Goal: Information Seeking & Learning: Learn about a topic

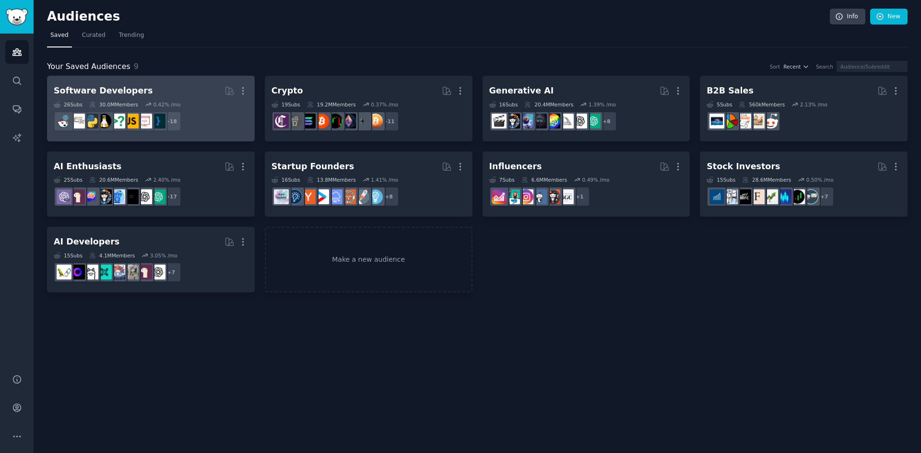
click at [84, 91] on div "Software Developers" at bounding box center [103, 91] width 99 height 12
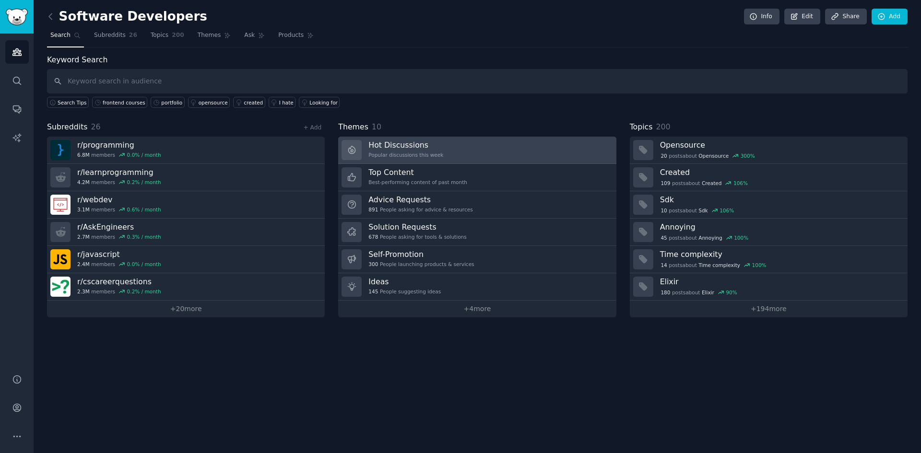
click at [401, 145] on h3 "Hot Discussions" at bounding box center [406, 145] width 75 height 10
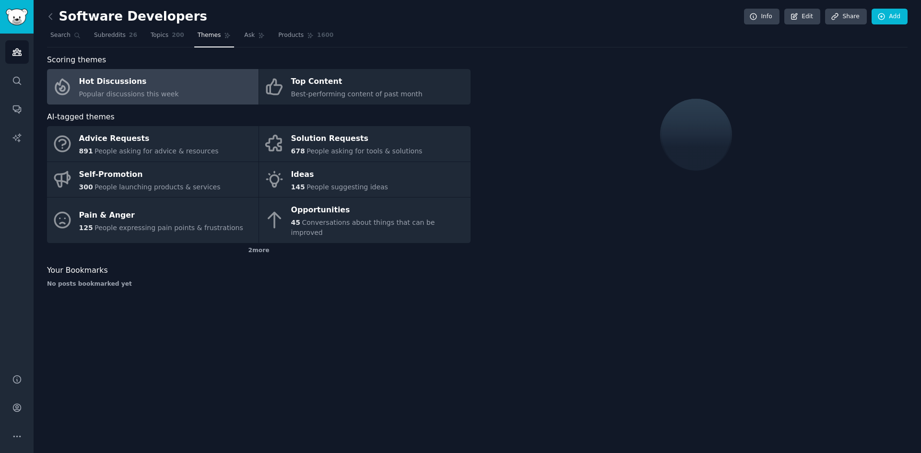
click at [121, 83] on div "Hot Discussions" at bounding box center [129, 81] width 100 height 15
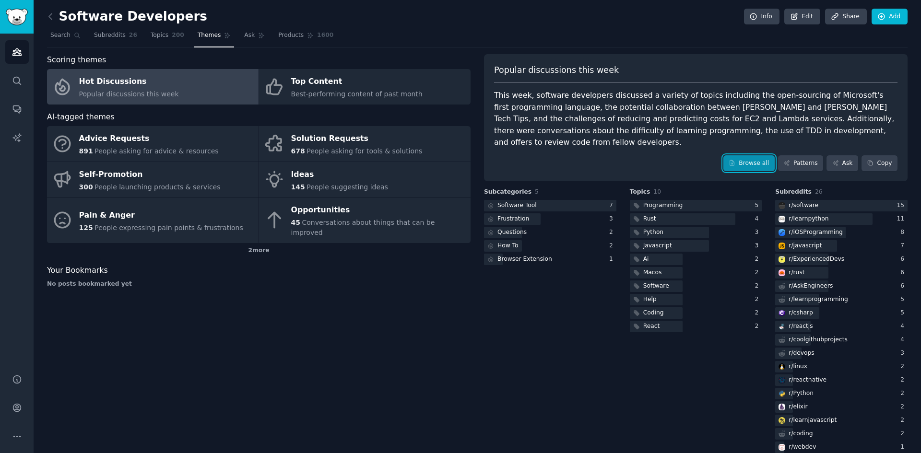
click at [753, 155] on link "Browse all" at bounding box center [749, 163] width 51 height 16
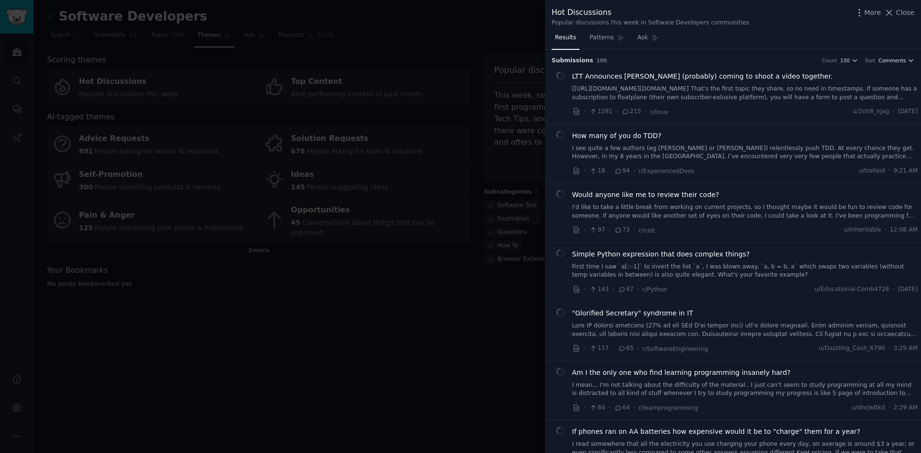
click at [905, 59] on button "Comments" at bounding box center [897, 60] width 36 height 7
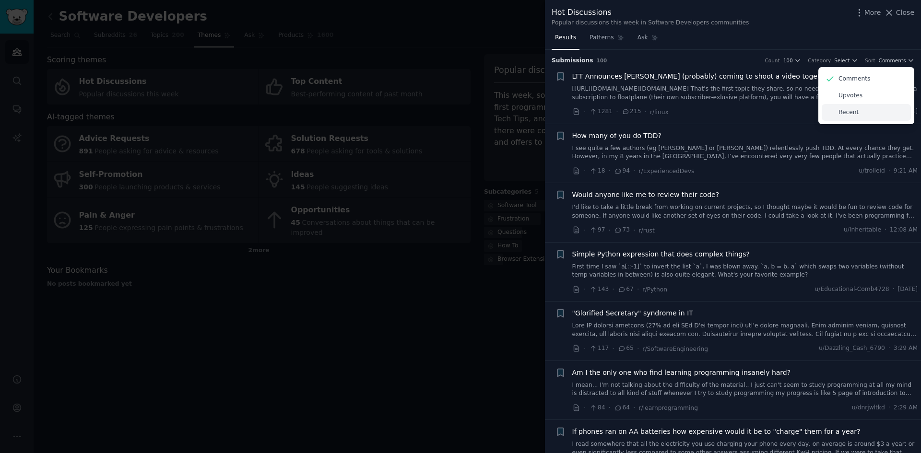
click at [845, 112] on p "Recent" at bounding box center [849, 112] width 20 height 9
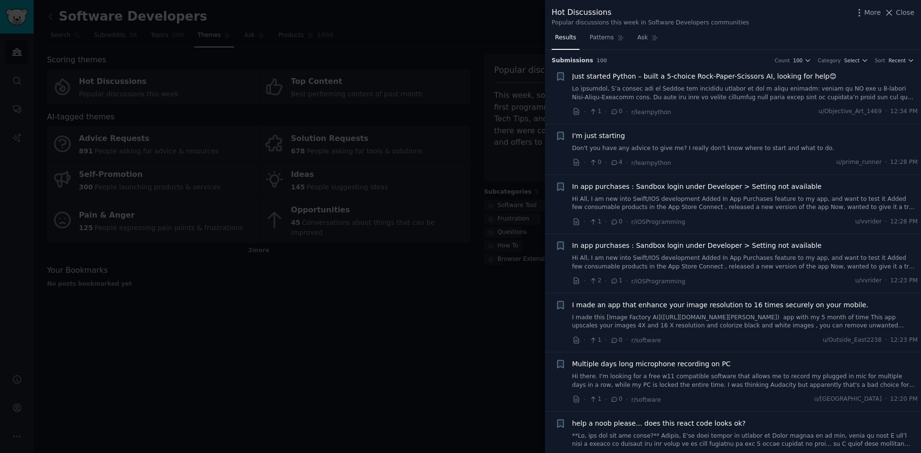
click at [920, 69] on div "Submission s 100 Count 100 Category Select Sort Recent + Just started Python – …" at bounding box center [733, 252] width 376 height 404
click at [909, 57] on icon "button" at bounding box center [911, 60] width 7 height 7
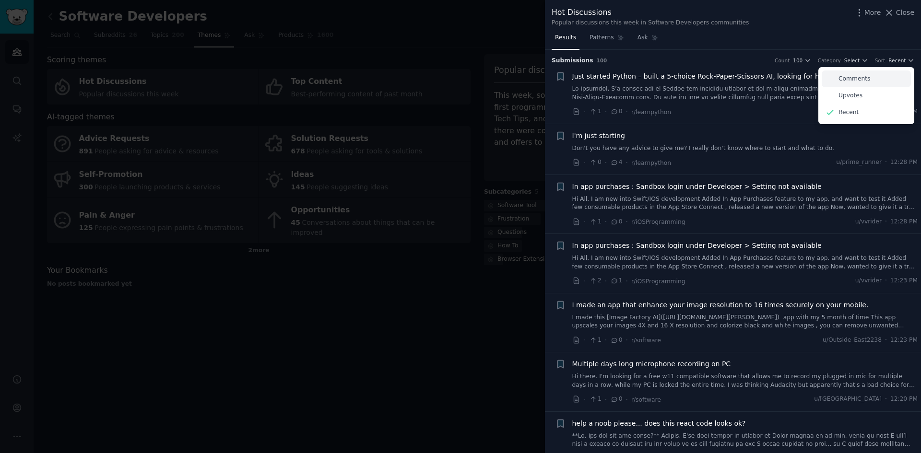
click at [849, 80] on p "Comments" at bounding box center [855, 79] width 32 height 9
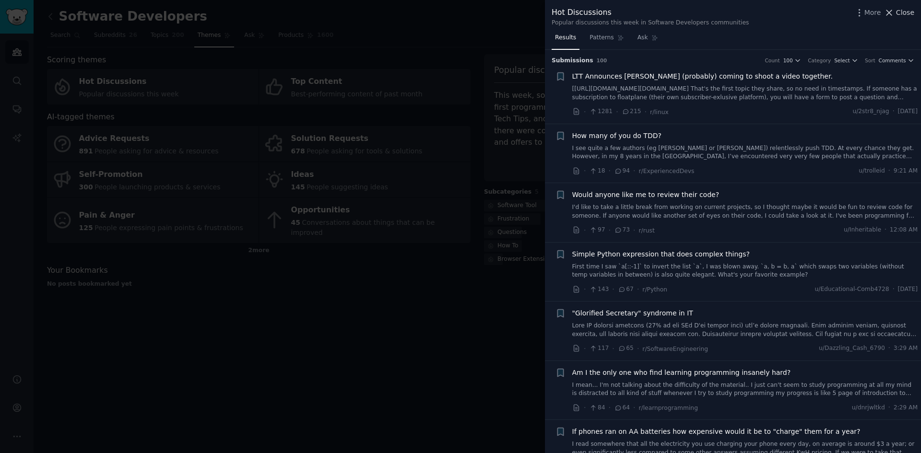
click at [900, 15] on span "Close" at bounding box center [905, 13] width 18 height 10
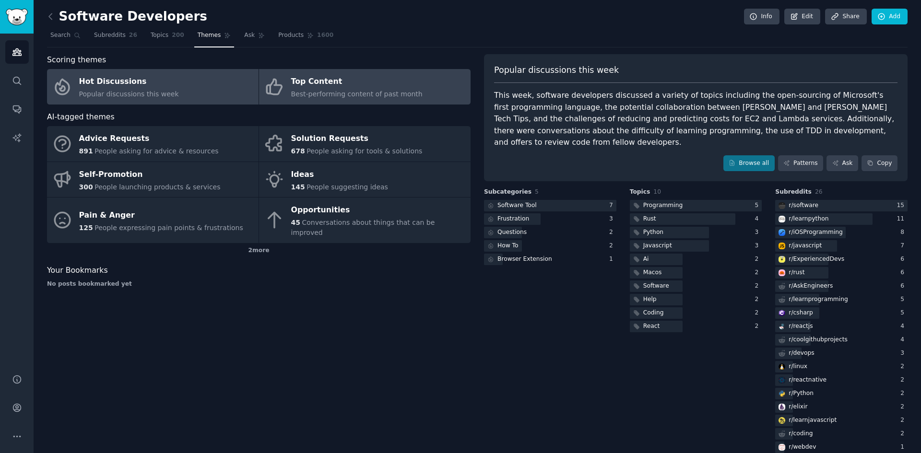
click at [308, 81] on div "Top Content" at bounding box center [356, 81] width 131 height 15
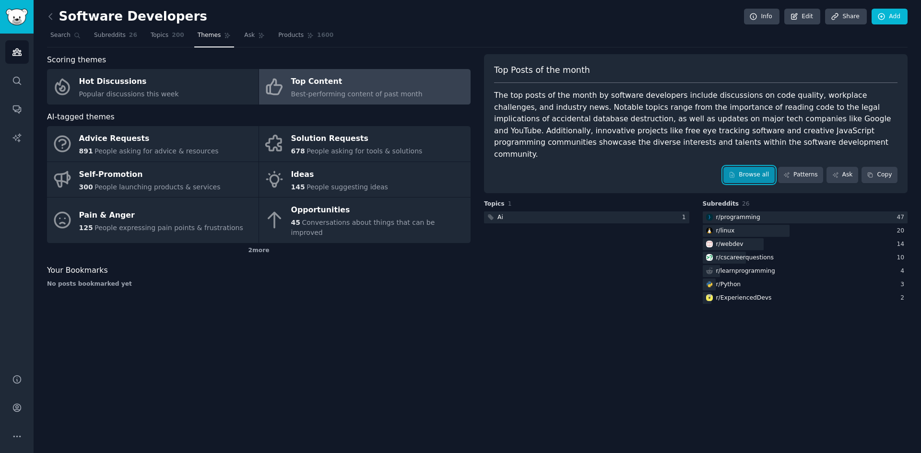
click at [753, 167] on link "Browse all" at bounding box center [749, 175] width 51 height 16
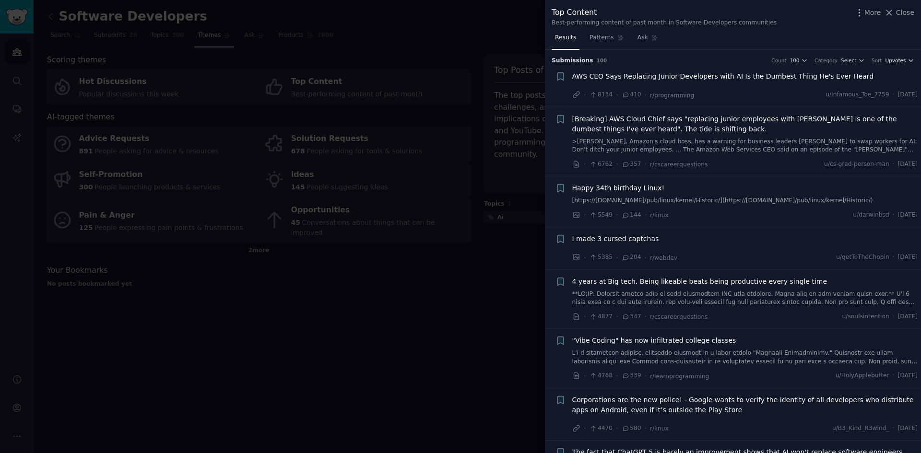
click at [908, 60] on icon "button" at bounding box center [911, 60] width 7 height 7
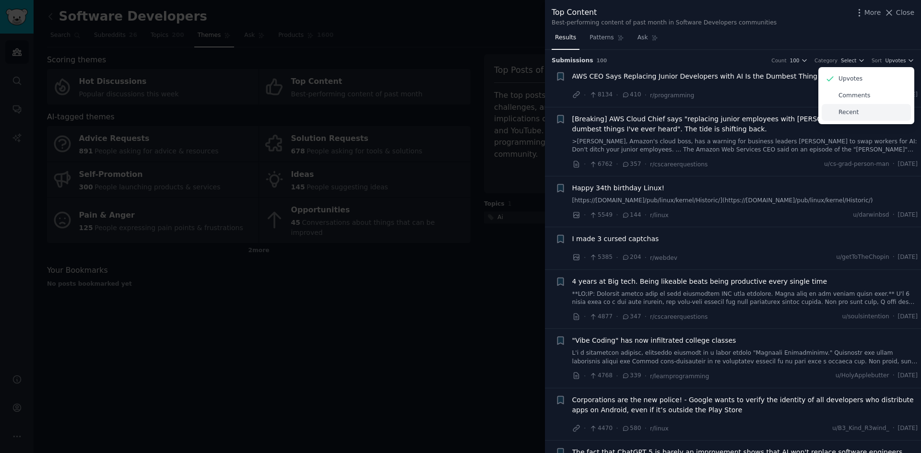
click at [841, 114] on p "Recent" at bounding box center [849, 112] width 20 height 9
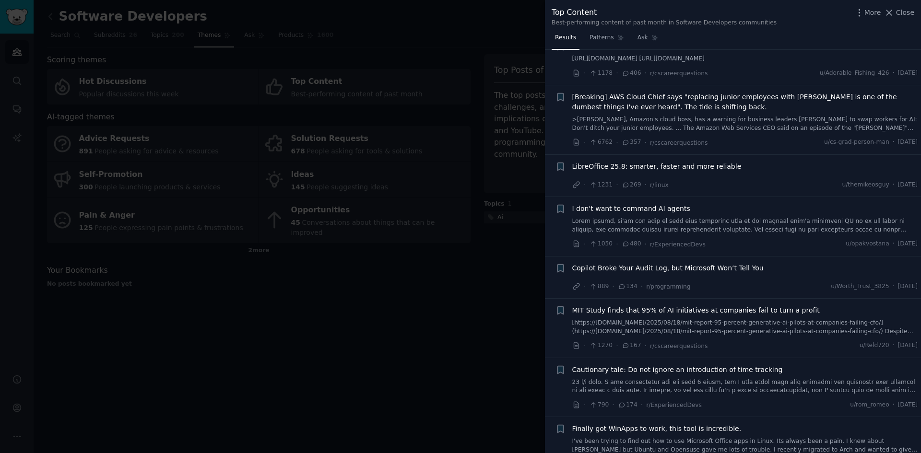
scroll to position [2771, 0]
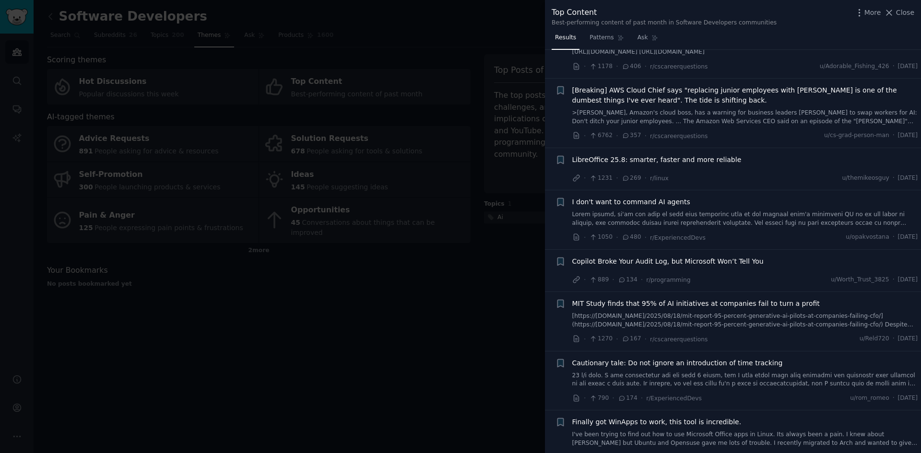
drag, startPoint x: 918, startPoint y: 266, endPoint x: 918, endPoint y: 273, distance: 6.3
click at [918, 273] on ul "+ Today might be the greatest day of my life. So I have been getting rejected l…" at bounding box center [733, 26] width 376 height 5465
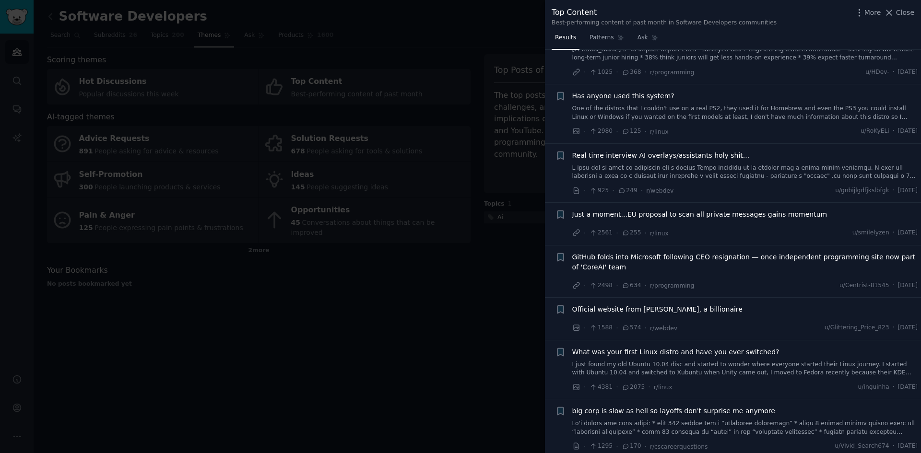
scroll to position [3894, 0]
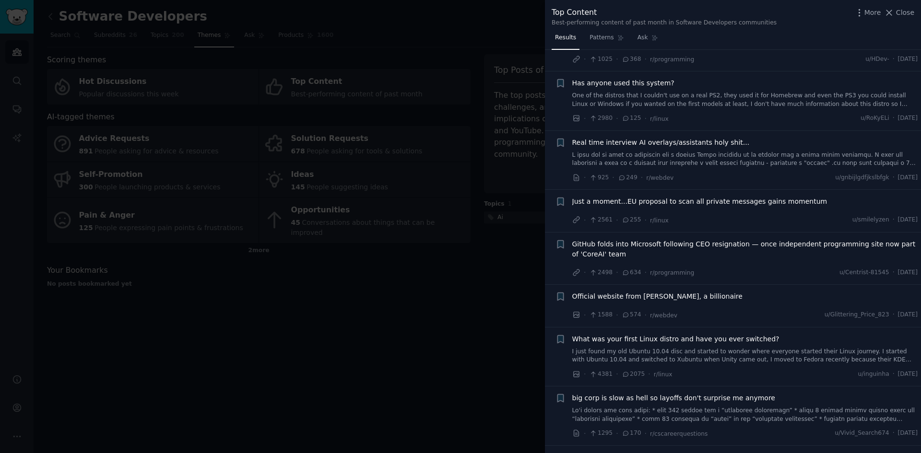
click at [918, 355] on li "+ What was your first Linux distro and have you ever switched? I just found my …" at bounding box center [733, 357] width 376 height 59
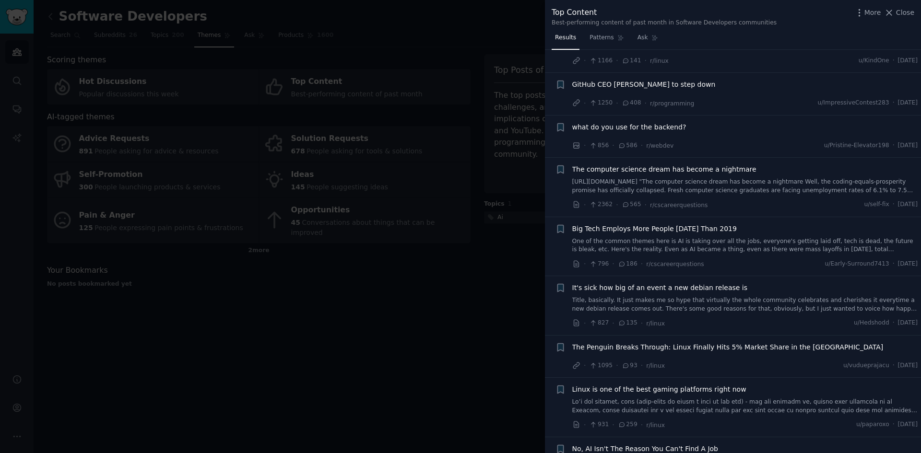
scroll to position [4315, 0]
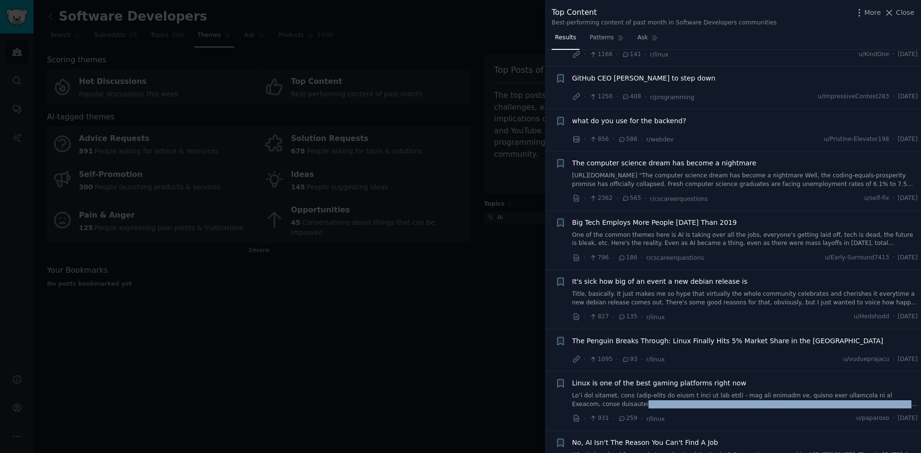
drag, startPoint x: 918, startPoint y: 380, endPoint x: 920, endPoint y: 387, distance: 7.4
click at [920, 387] on div "Submission s 100 Count 100 Category Select Sort Recent + Today might be the gre…" at bounding box center [733, 252] width 376 height 404
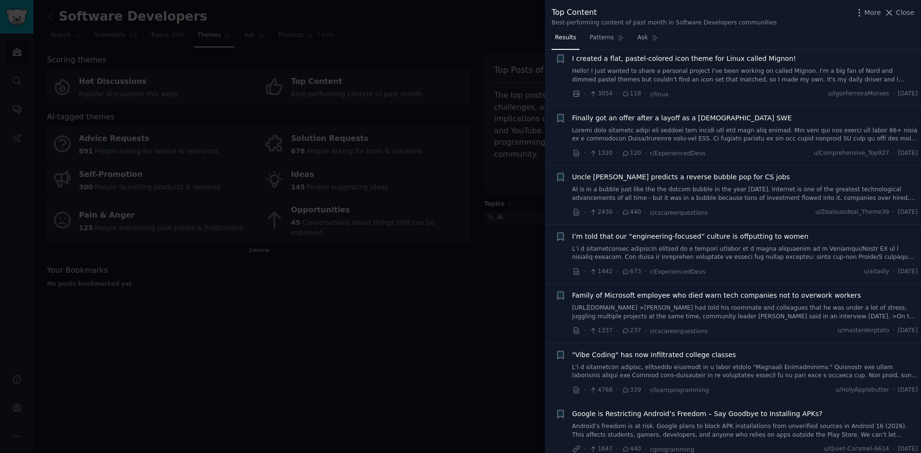
scroll to position [0, 0]
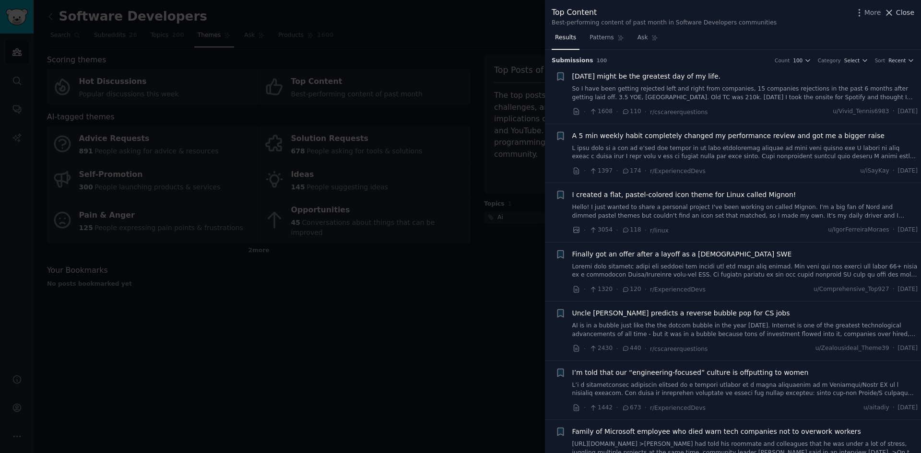
click at [898, 13] on button "Close" at bounding box center [899, 13] width 30 height 10
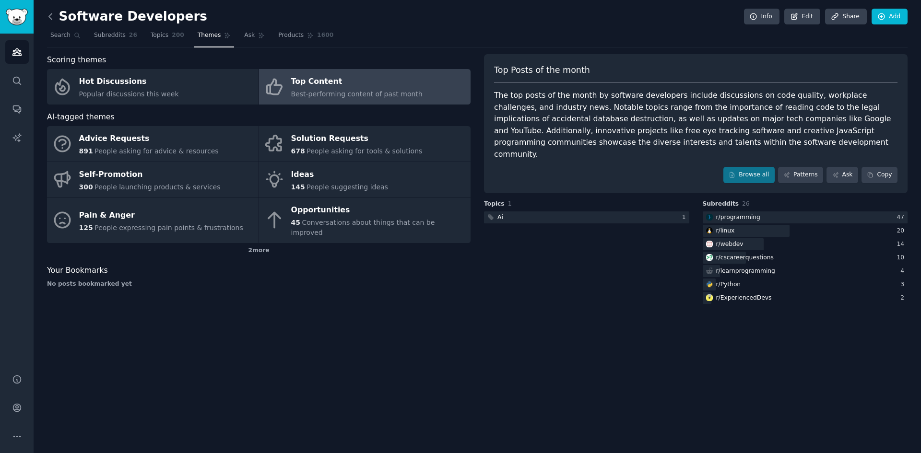
click at [50, 15] on icon at bounding box center [50, 16] width 3 height 6
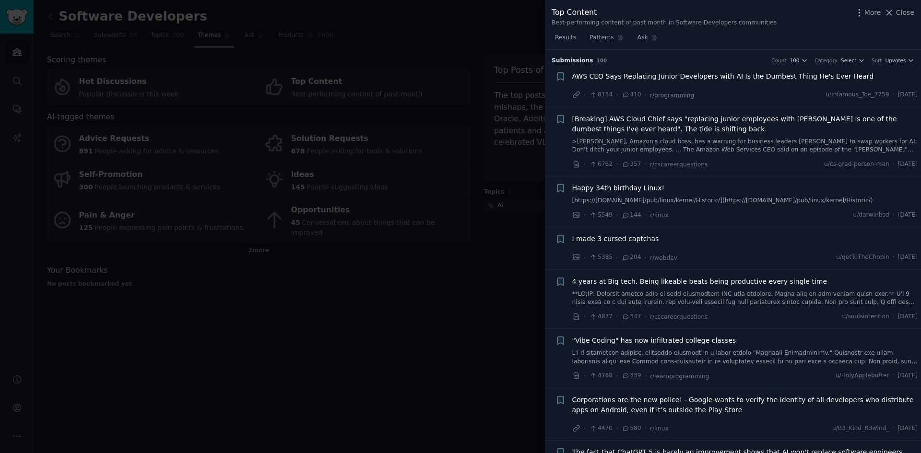
click at [402, 261] on div at bounding box center [460, 226] width 921 height 453
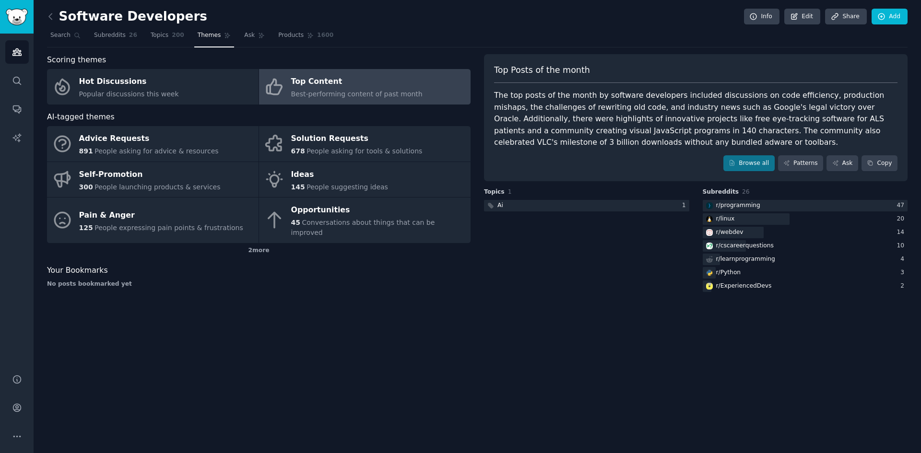
click at [304, 83] on div "Top Content" at bounding box center [356, 81] width 131 height 15
click at [305, 83] on div "Top Content" at bounding box center [356, 81] width 131 height 15
click at [767, 165] on link "Browse all" at bounding box center [749, 163] width 51 height 16
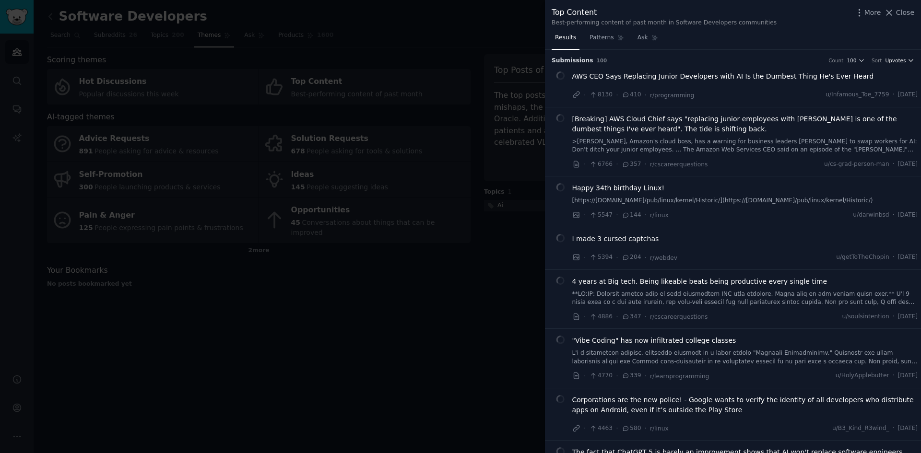
click at [909, 62] on icon "button" at bounding box center [911, 60] width 7 height 7
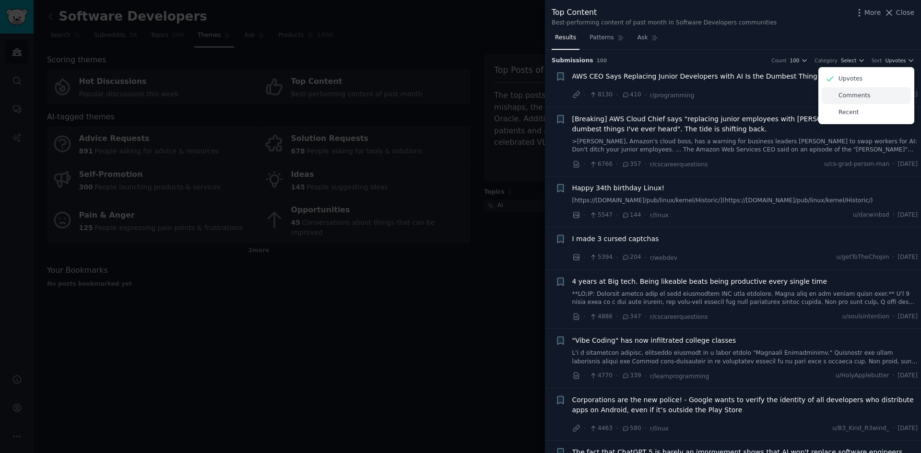
click at [860, 95] on p "Comments" at bounding box center [855, 96] width 32 height 9
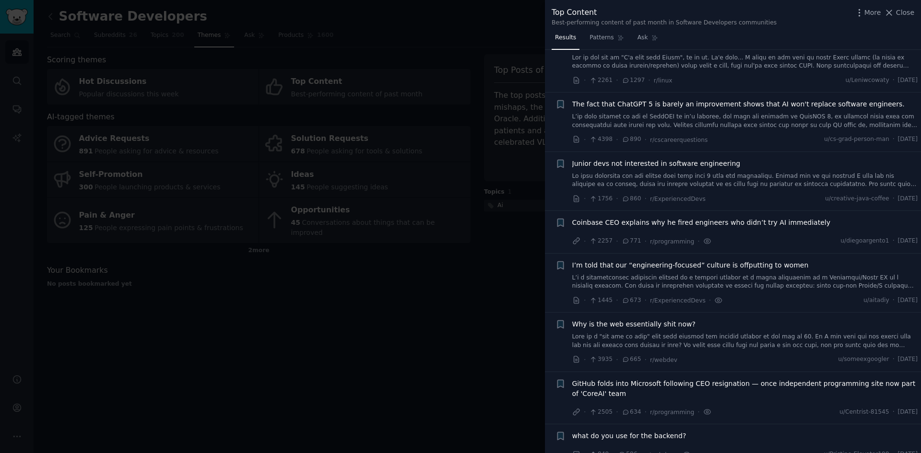
scroll to position [97, 0]
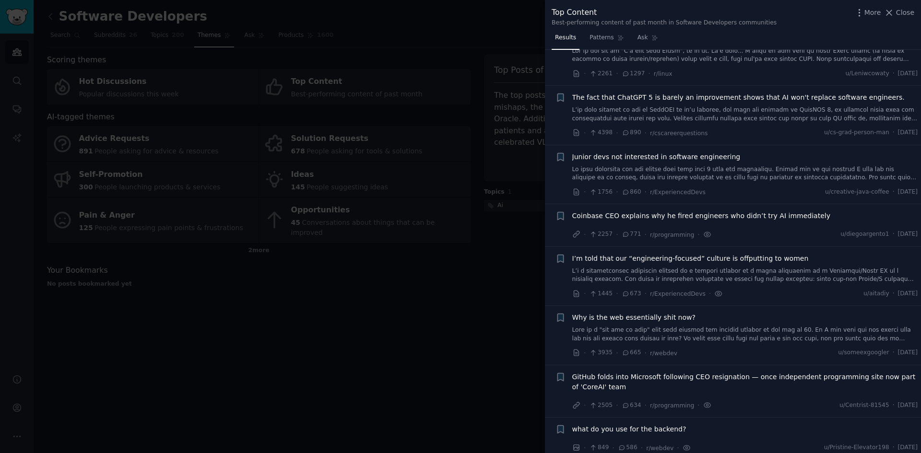
click at [699, 220] on span "Coinbase CEO explains why he fired engineers who didn’t try AI immediately" at bounding box center [701, 216] width 258 height 10
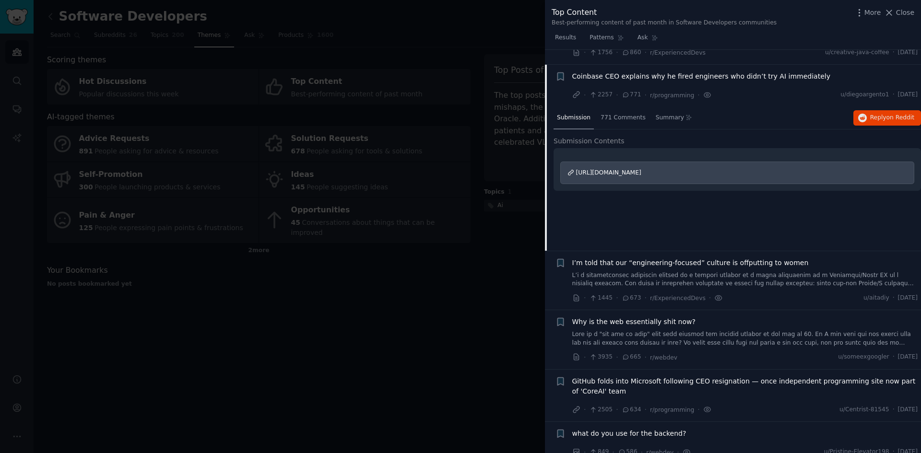
scroll to position [252, 0]
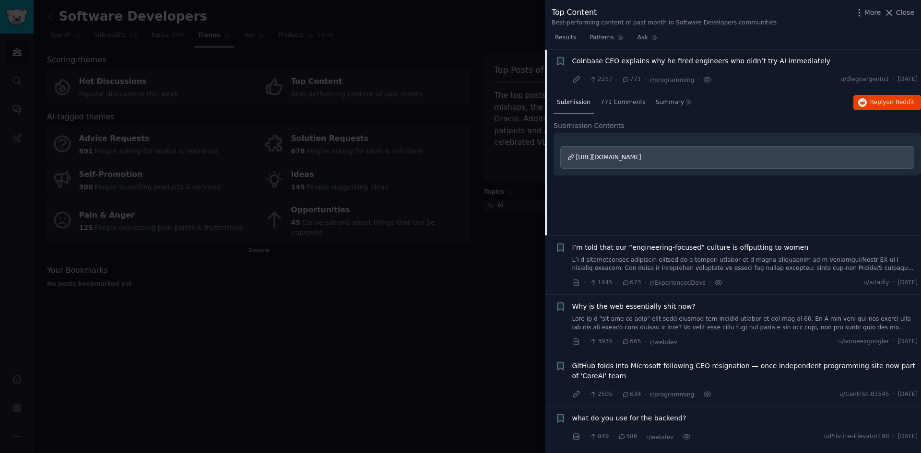
click at [584, 159] on span "https://techcrunch.com/2025/08/22/coinbase-ceo-explains-why-he-fired-engineers-…" at bounding box center [608, 157] width 65 height 7
click at [594, 62] on span "Coinbase CEO explains why he fired engineers who didn’t try AI immediately" at bounding box center [701, 61] width 258 height 10
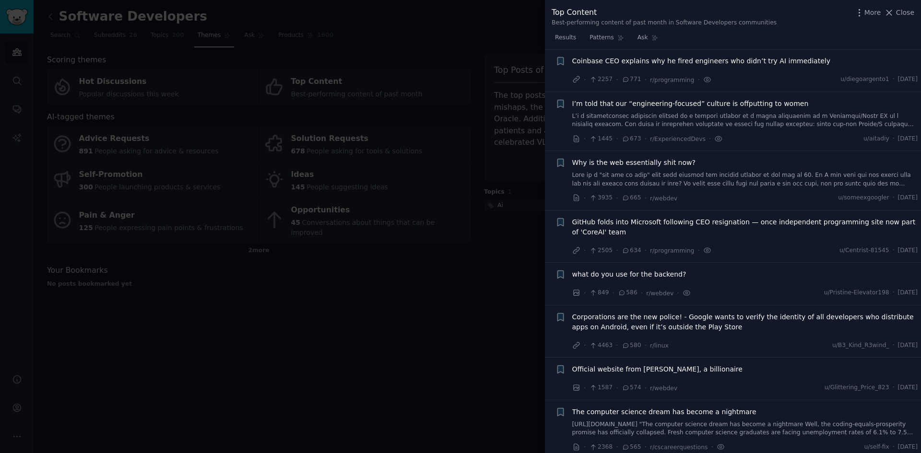
click at [713, 105] on span "I’m told that our “engineering-focused” culture is offputting to women" at bounding box center [690, 104] width 237 height 10
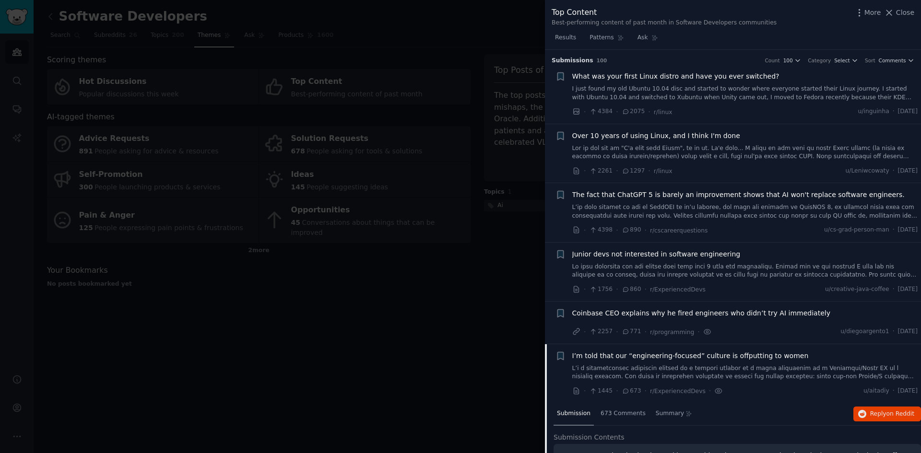
click at [630, 357] on span "I’m told that our “engineering-focused” culture is offputting to women" at bounding box center [690, 356] width 237 height 10
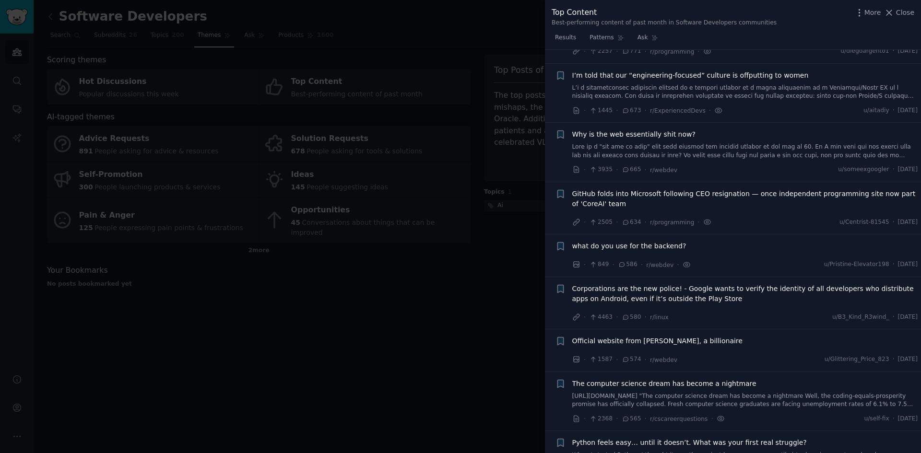
scroll to position [295, 0]
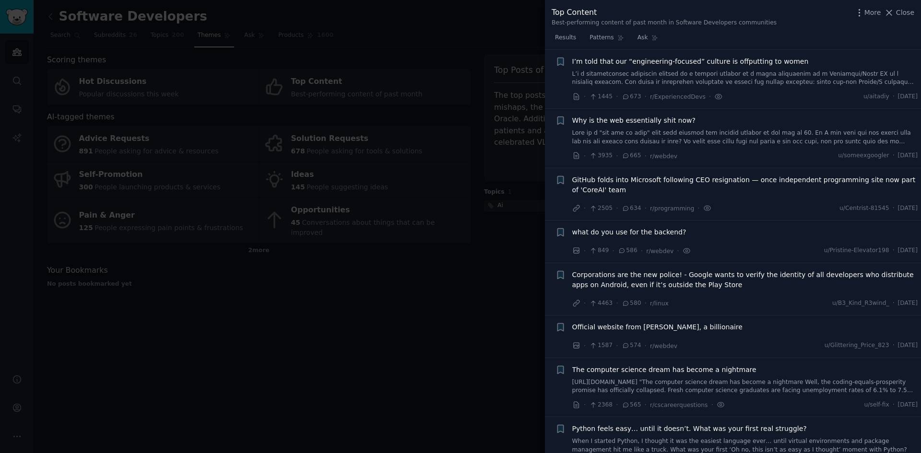
click at [625, 180] on span "GitHub folds into Microsoft following CEO resignation — once independent progra…" at bounding box center [745, 185] width 346 height 20
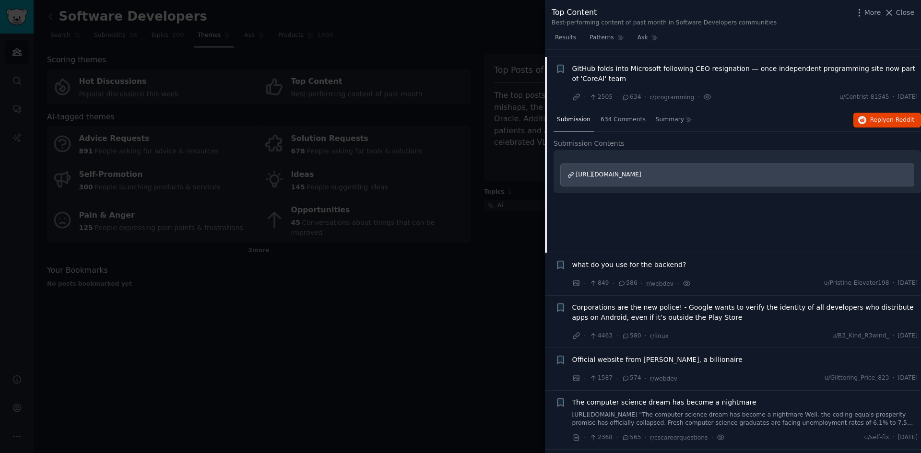
scroll to position [413, 0]
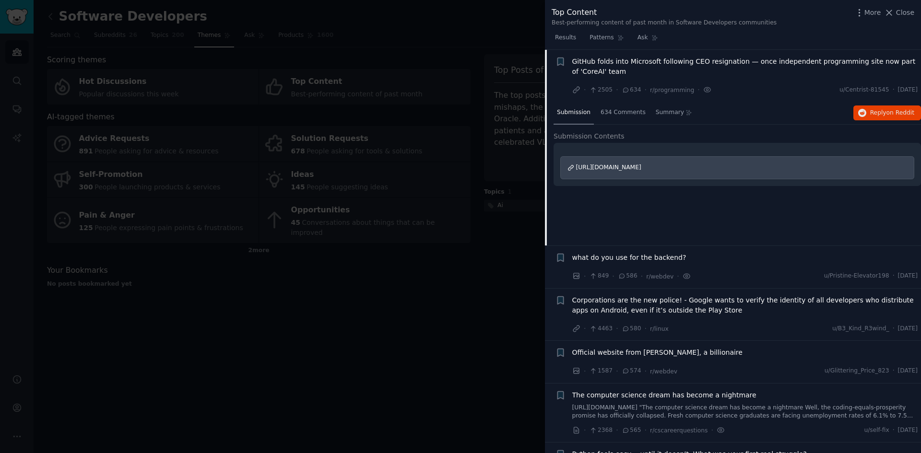
click at [624, 169] on span "https://www.tomshardware.com/software/programming/github-folds-into-microsoft-f…" at bounding box center [608, 167] width 65 height 7
click at [646, 255] on span "what do you use for the backend?" at bounding box center [629, 258] width 114 height 10
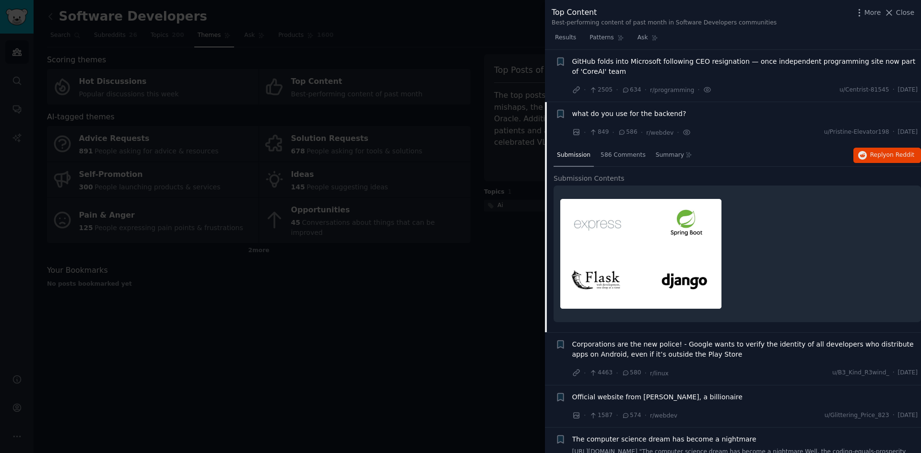
scroll to position [466, 0]
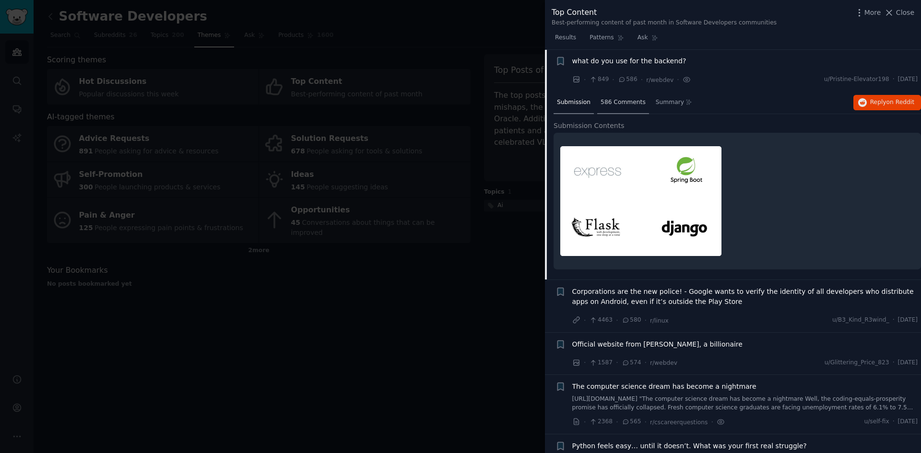
click at [621, 104] on span "586 Comments" at bounding box center [623, 102] width 45 height 9
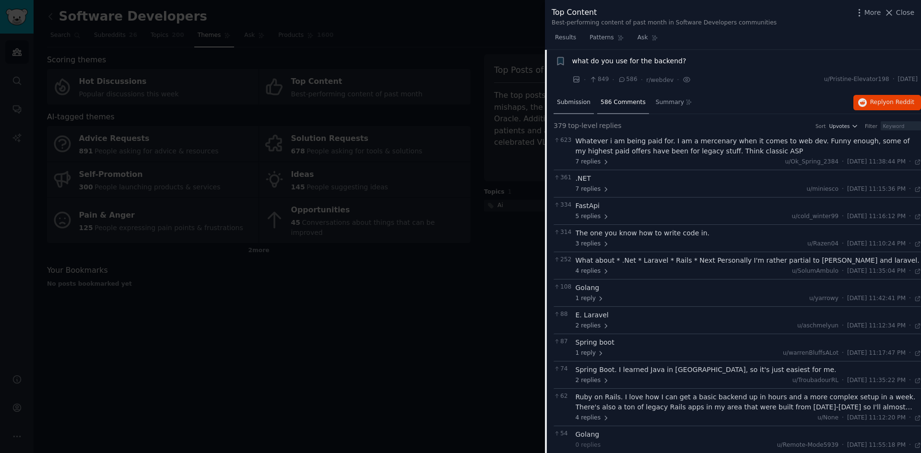
click at [575, 103] on span "Submission" at bounding box center [574, 102] width 34 height 9
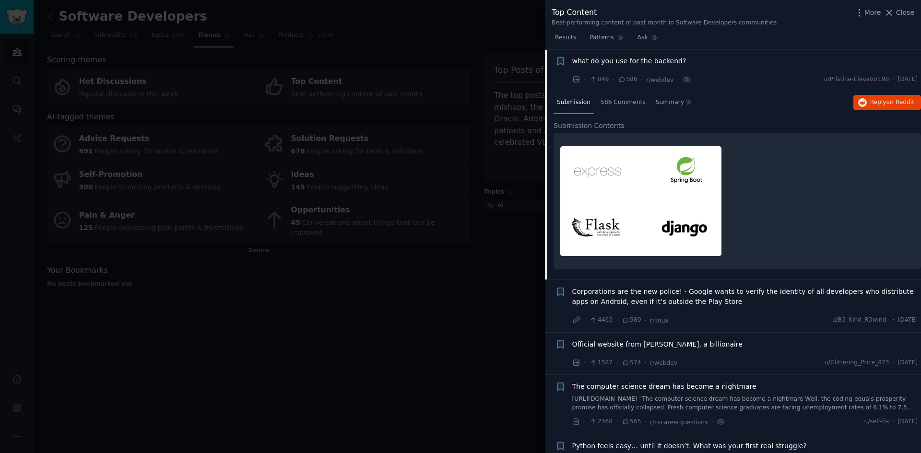
click at [662, 300] on span "Corporations are the new police! - Google wants to verify the identity of all d…" at bounding box center [745, 297] width 346 height 20
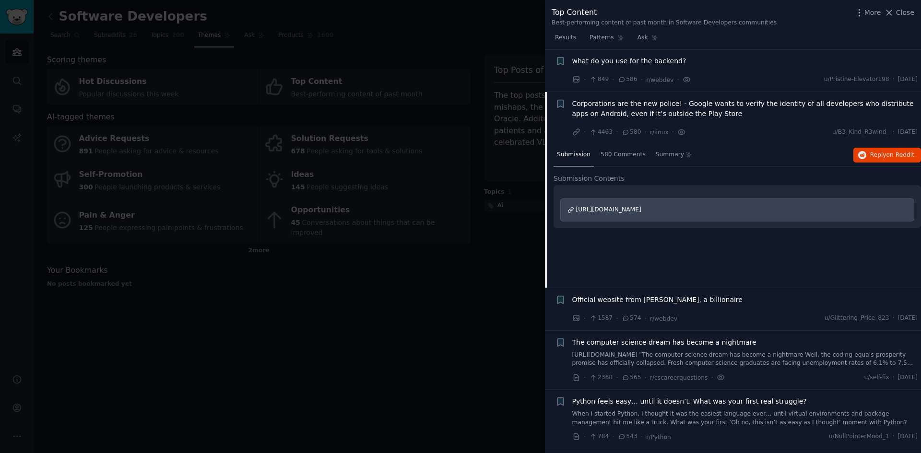
scroll to position [508, 0]
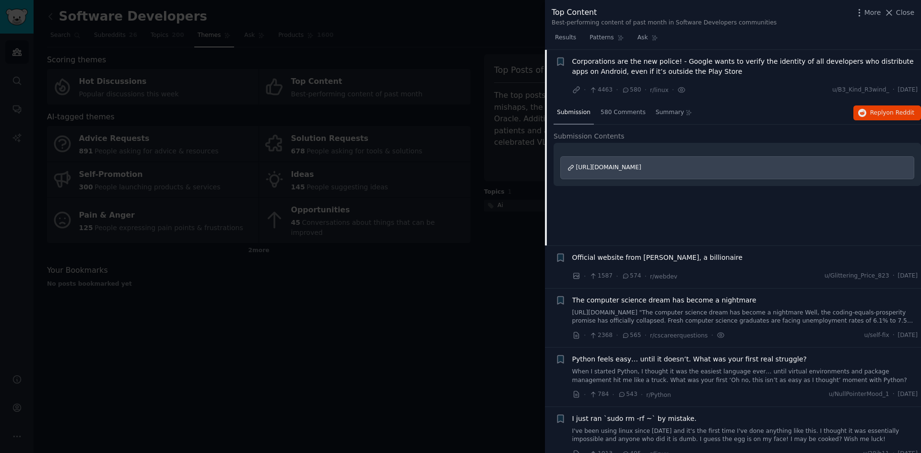
click at [642, 168] on span "https://www.androidauthority.com/android-developer-verification-requirements-35…" at bounding box center [608, 167] width 65 height 7
click at [702, 301] on span "The computer science dream has become a nightmare" at bounding box center [664, 301] width 184 height 10
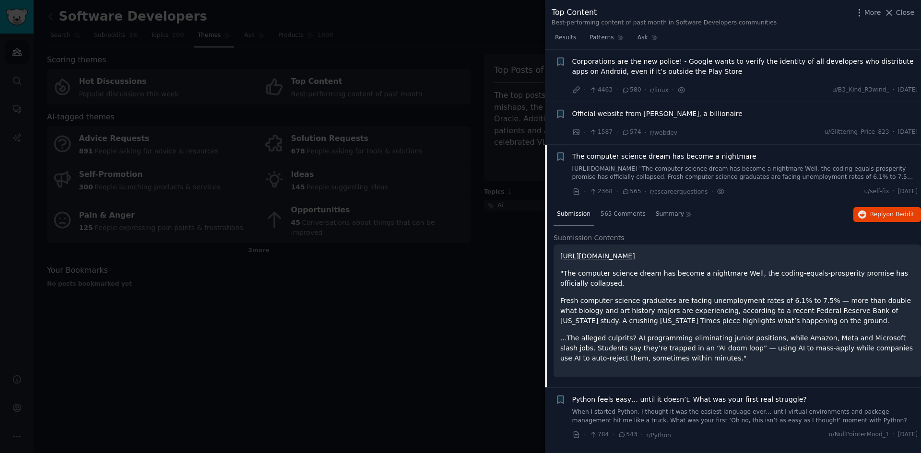
scroll to position [603, 0]
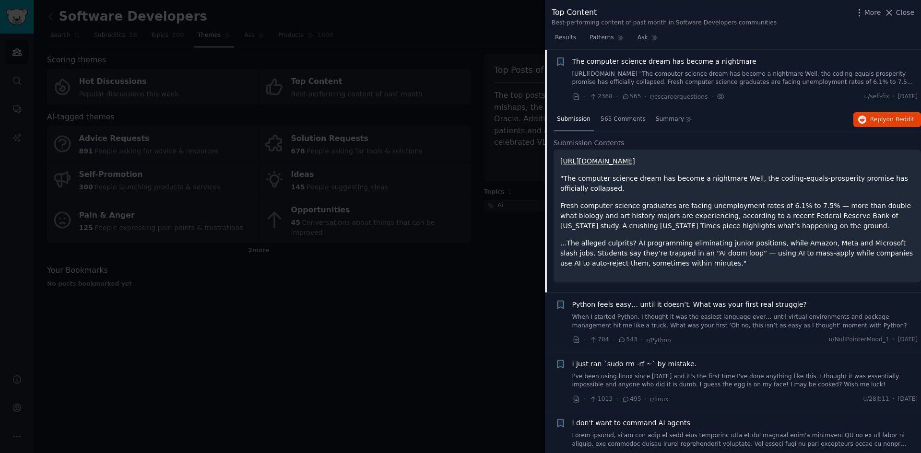
click at [635, 163] on link "https://techcrunch.com/2025/08/10/the-computer-science-dream-has-become-a-night…" at bounding box center [597, 161] width 75 height 8
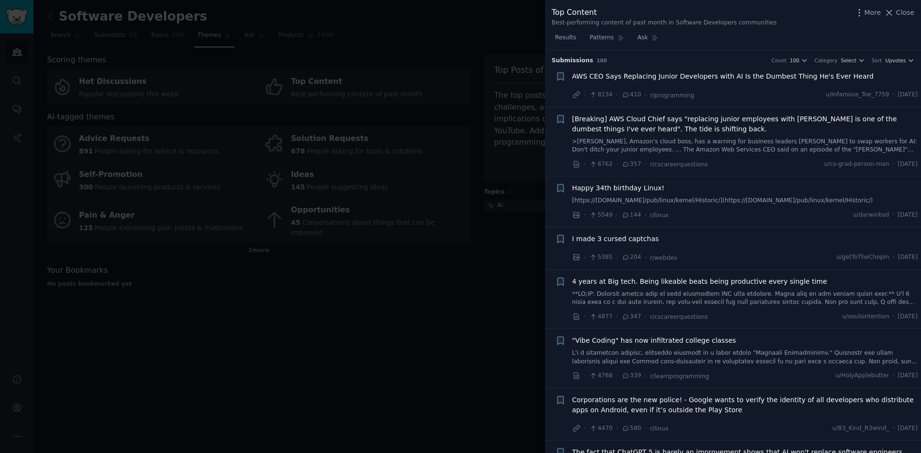
drag, startPoint x: 423, startPoint y: 328, endPoint x: 377, endPoint y: 14, distance: 316.8
click at [427, 326] on div at bounding box center [460, 226] width 921 height 453
drag, startPoint x: 461, startPoint y: 359, endPoint x: 477, endPoint y: 313, distance: 48.3
click at [462, 359] on div at bounding box center [460, 226] width 921 height 453
click at [919, 72] on div "Submission s 100 Count 100 Category Select Sort Upvotes + AWS CEO Says Replacin…" at bounding box center [733, 252] width 376 height 404
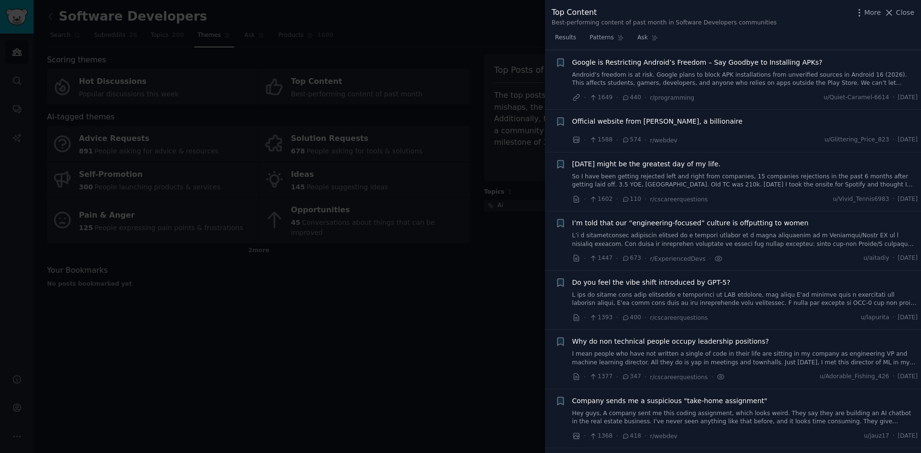
scroll to position [2373, 0]
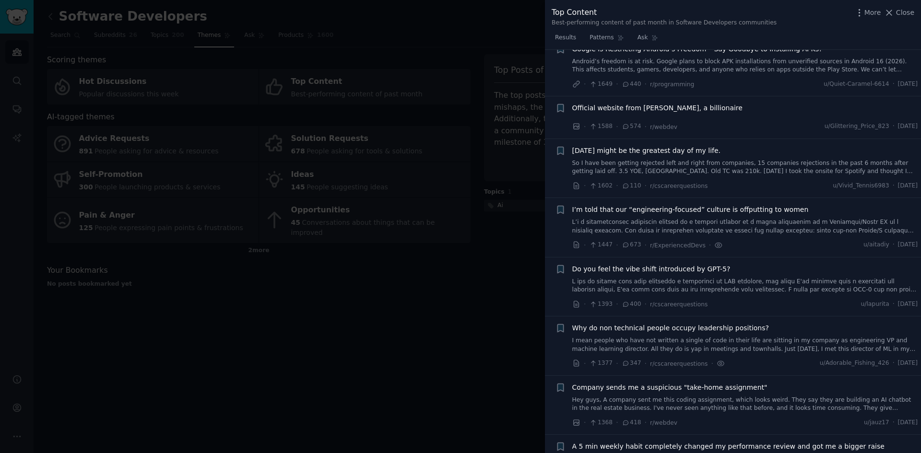
click at [713, 323] on span "Why do non technical people occupy leadership positions?" at bounding box center [670, 328] width 197 height 10
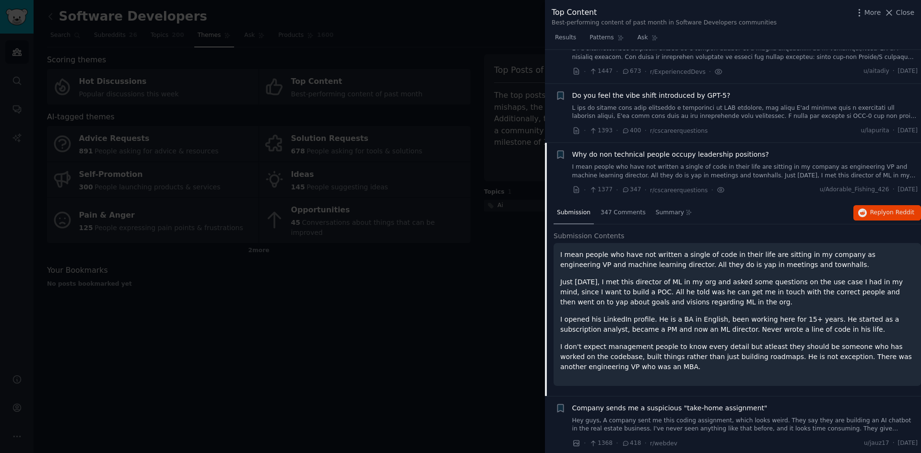
scroll to position [2488, 0]
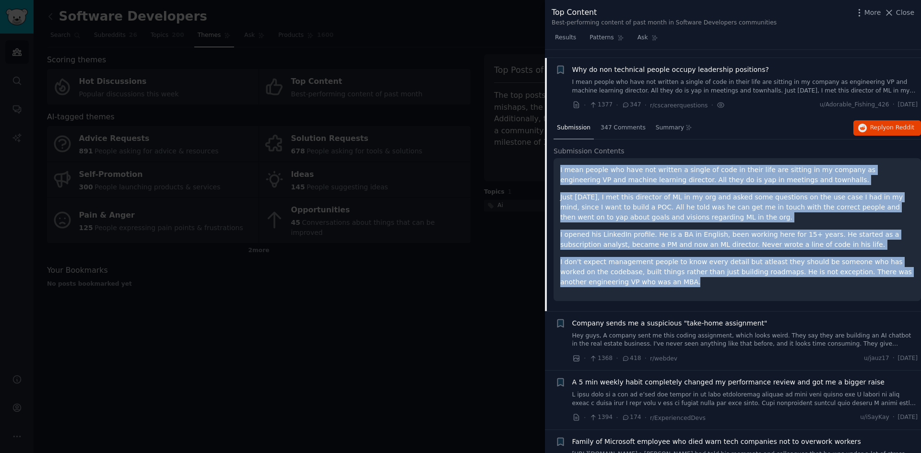
drag, startPoint x: 608, startPoint y: 276, endPoint x: 556, endPoint y: 163, distance: 124.9
click at [556, 163] on div "I mean people who have not written a single of code in their life are sitting i…" at bounding box center [738, 229] width 368 height 143
copy div "I mean people who have not written a single of code in their life are sitting i…"
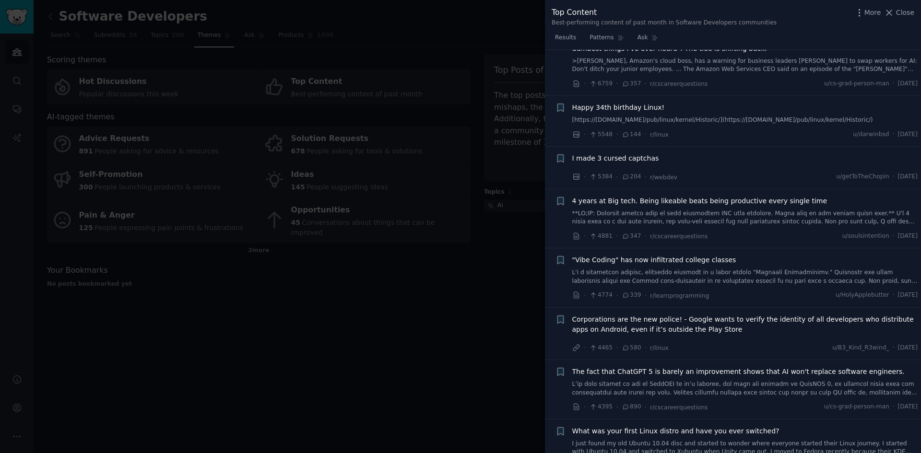
scroll to position [0, 0]
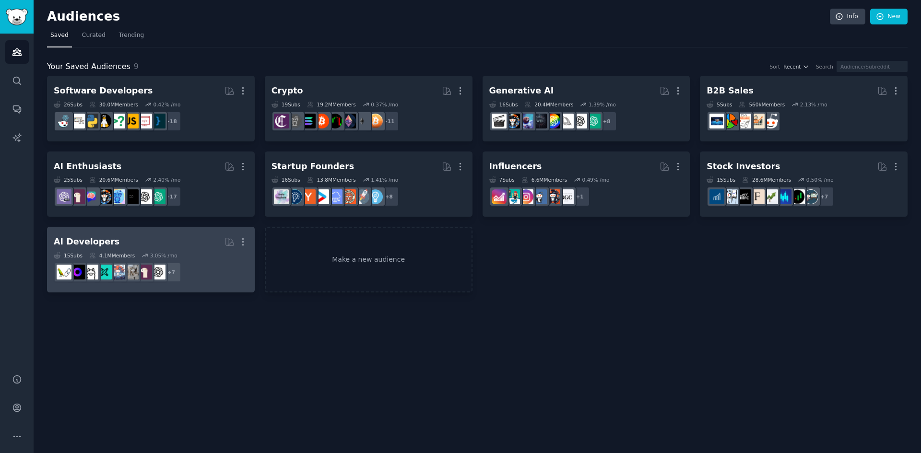
click at [95, 241] on div "AI Developers" at bounding box center [87, 242] width 66 height 12
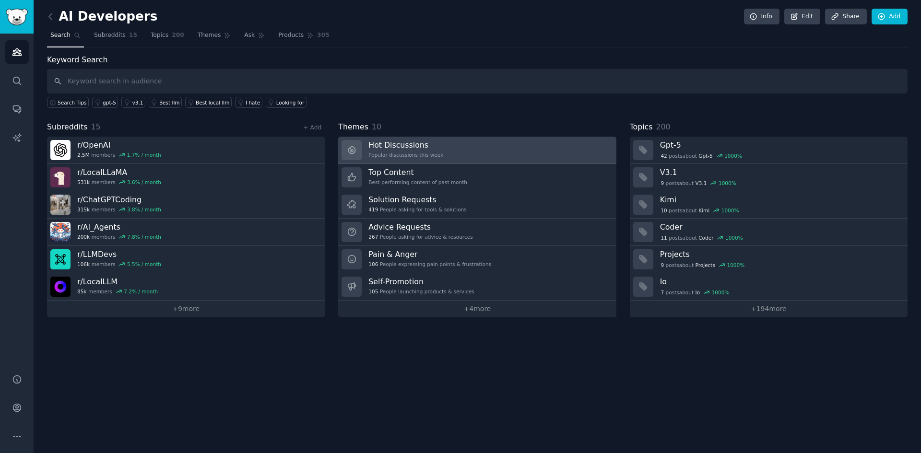
click at [404, 147] on h3 "Hot Discussions" at bounding box center [406, 145] width 75 height 10
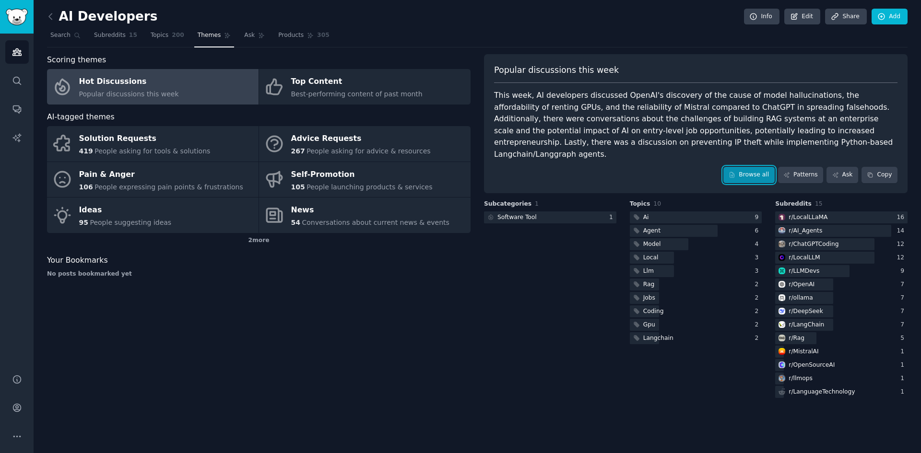
click at [763, 167] on link "Browse all" at bounding box center [749, 175] width 51 height 16
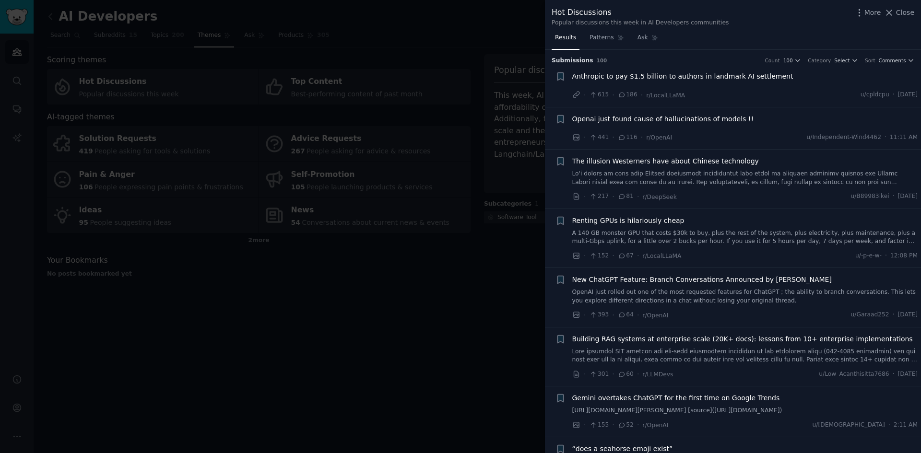
drag, startPoint x: 917, startPoint y: 71, endPoint x: 919, endPoint y: 87, distance: 16.4
click at [919, 87] on div "Submission s 100 Count 100 Category Select Sort Comments + Anthropic to pay $1.…" at bounding box center [733, 252] width 376 height 404
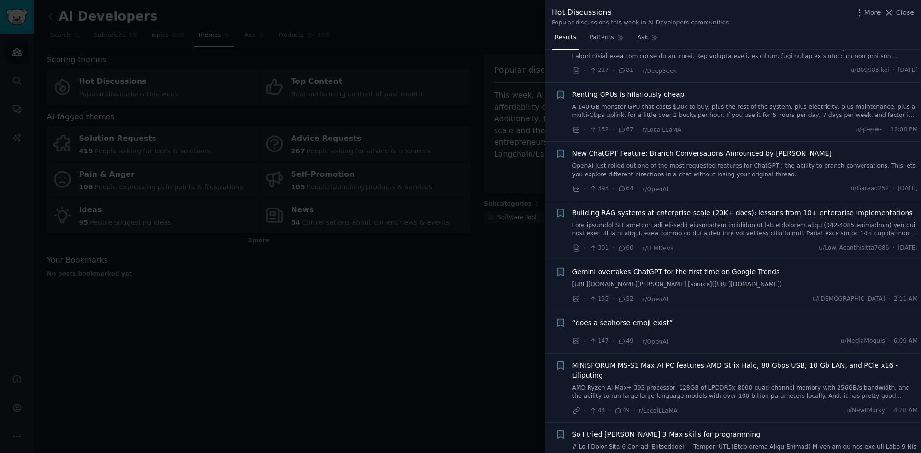
scroll to position [140, 0]
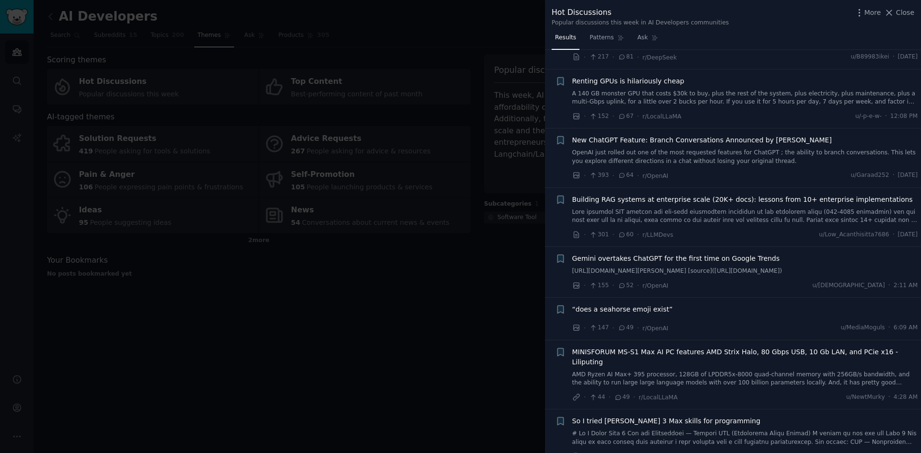
click at [622, 259] on span "Gemini overtakes ChatGPT for the first time on Google Trends" at bounding box center [676, 259] width 208 height 10
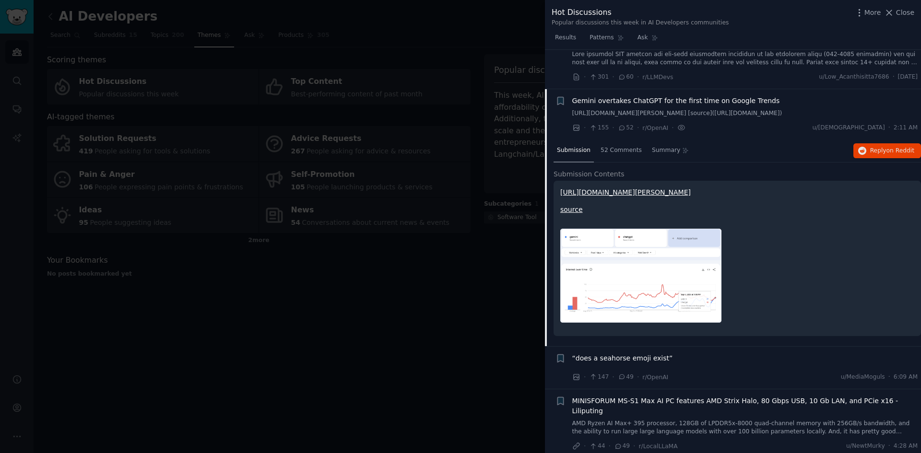
scroll to position [337, 0]
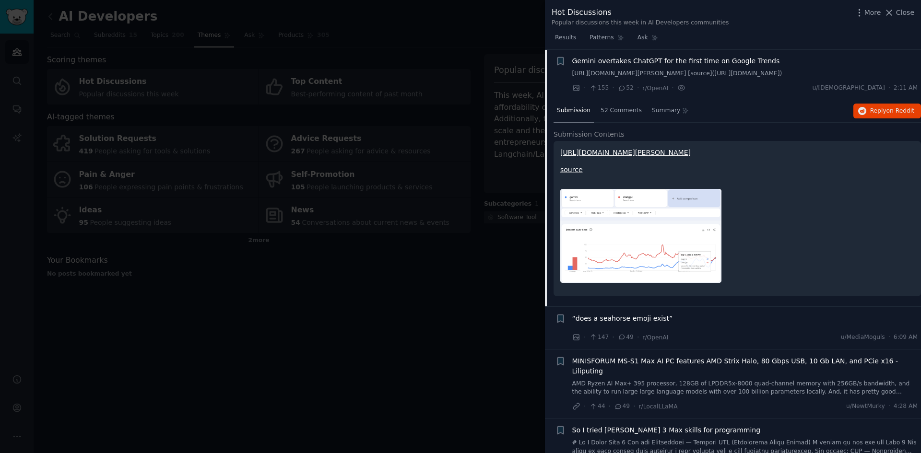
click at [621, 156] on link "[URL][DOMAIN_NAME][PERSON_NAME]" at bounding box center [625, 153] width 131 height 8
click at [624, 115] on span "52 Comments" at bounding box center [621, 111] width 41 height 9
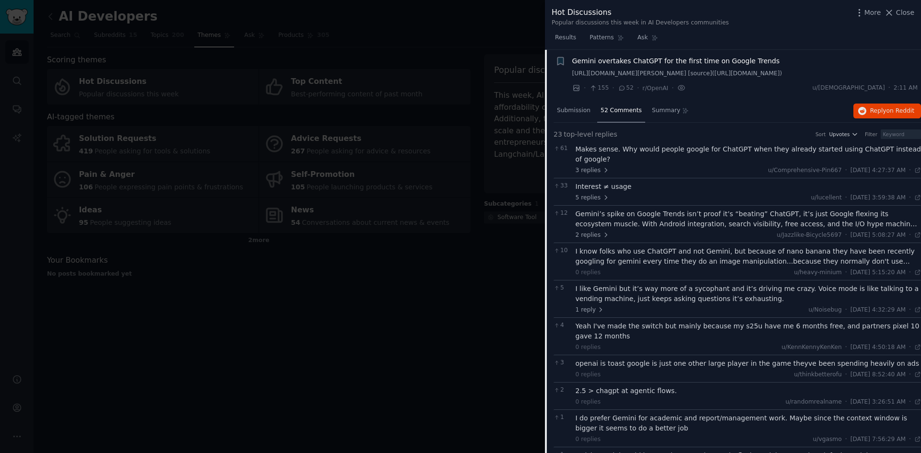
click at [624, 115] on span "52 Comments" at bounding box center [621, 111] width 41 height 9
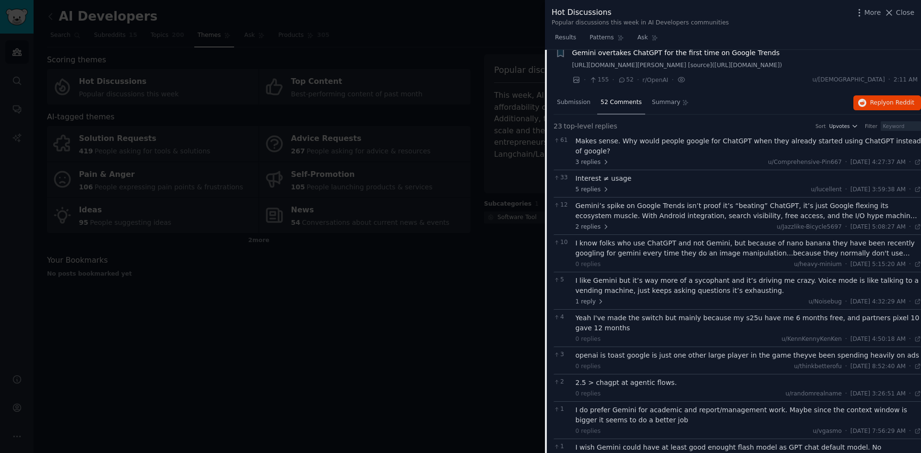
scroll to position [0, 0]
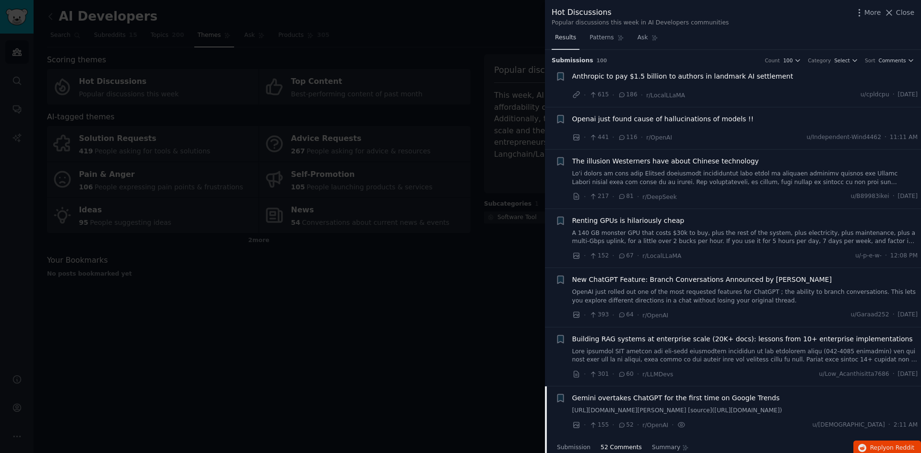
click at [568, 38] on span "Results" at bounding box center [565, 38] width 21 height 9
click at [564, 37] on span "Results" at bounding box center [565, 38] width 21 height 9
click at [240, 347] on div at bounding box center [460, 226] width 921 height 453
click at [903, 8] on span "Close" at bounding box center [905, 13] width 18 height 10
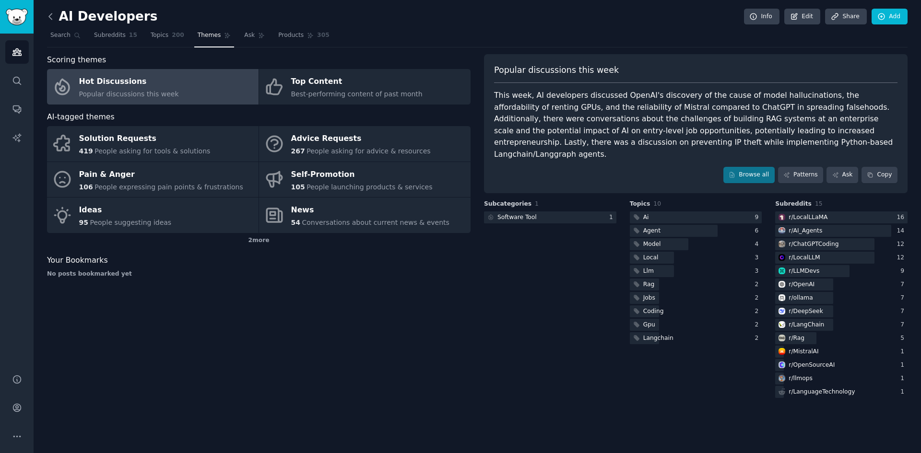
click at [50, 12] on icon at bounding box center [51, 17] width 10 height 10
